Goal: Use online tool/utility: Utilize a website feature to perform a specific function

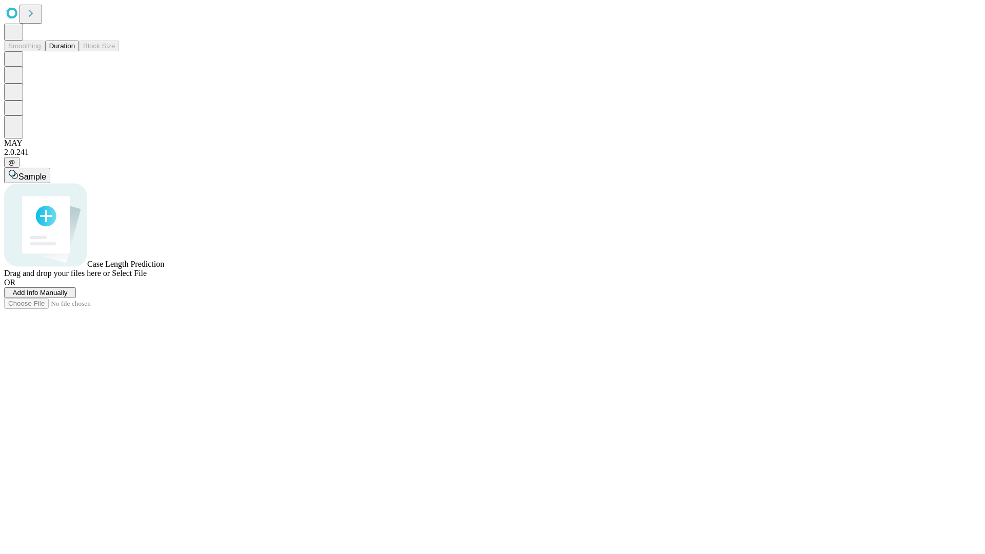
click at [147, 278] on span "Select File" at bounding box center [129, 273] width 35 height 9
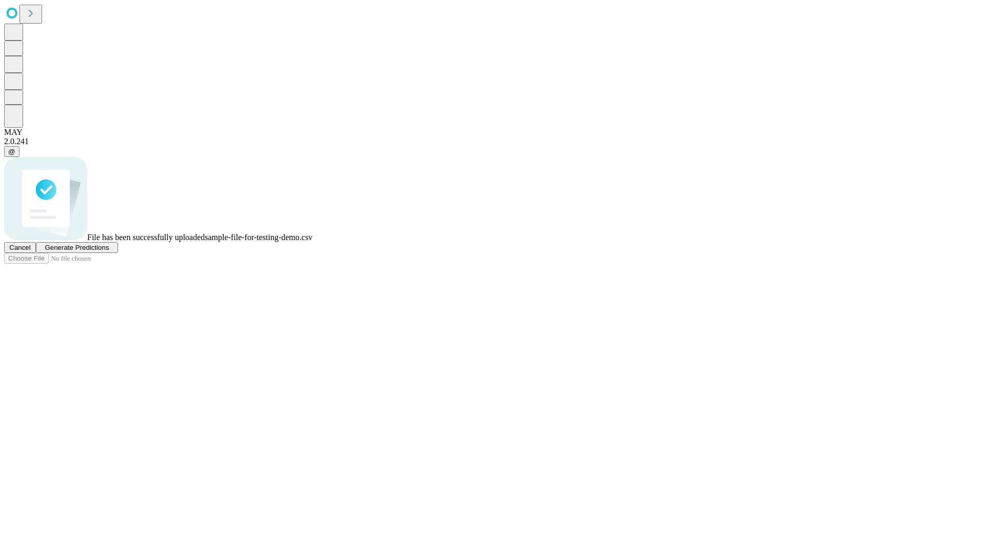
click at [109, 251] on span "Generate Predictions" at bounding box center [77, 248] width 64 height 8
